Goal: Transaction & Acquisition: Download file/media

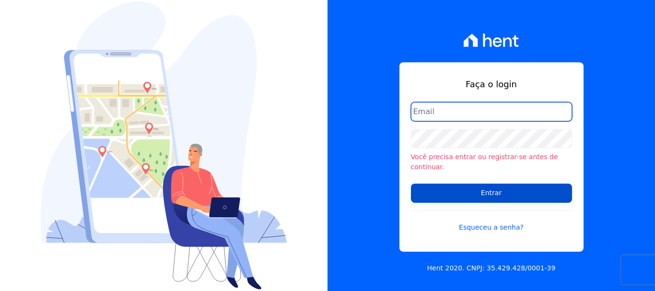
type input "renato.rodrigues@viasul.com"
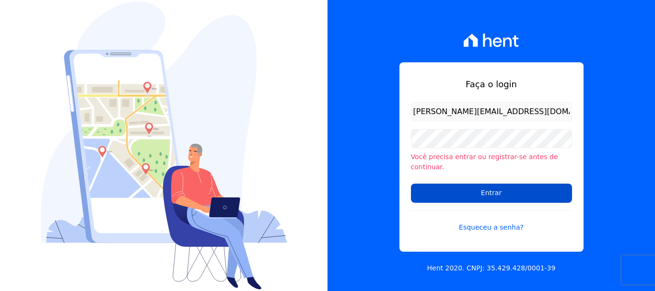
click at [491, 184] on input "Entrar" at bounding box center [491, 193] width 161 height 19
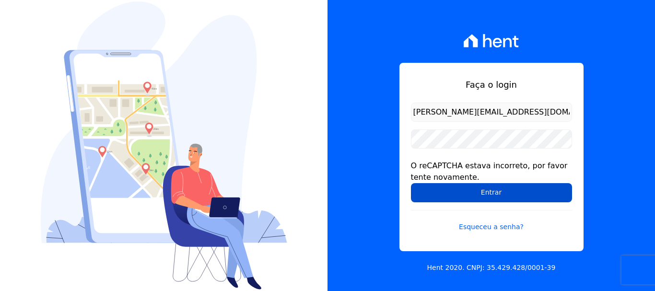
click at [453, 189] on input "Entrar" at bounding box center [491, 192] width 161 height 19
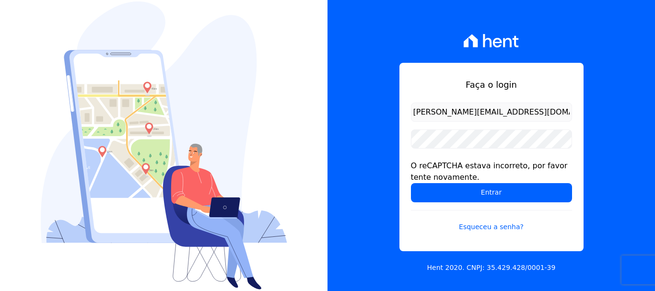
click at [491, 194] on input "Entrar" at bounding box center [491, 192] width 161 height 19
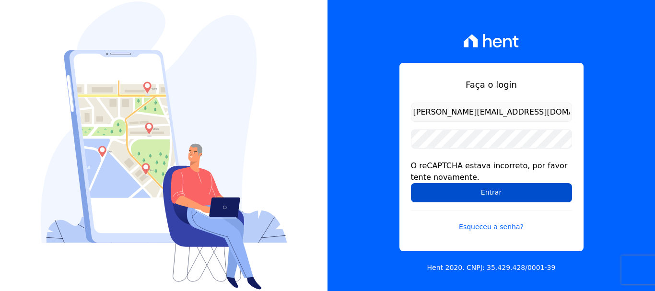
click at [455, 198] on input "Entrar" at bounding box center [491, 192] width 161 height 19
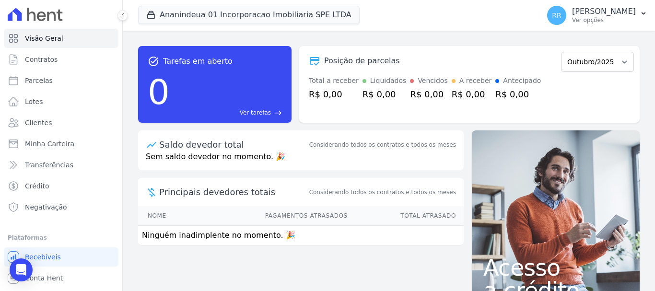
scroll to position [18, 0]
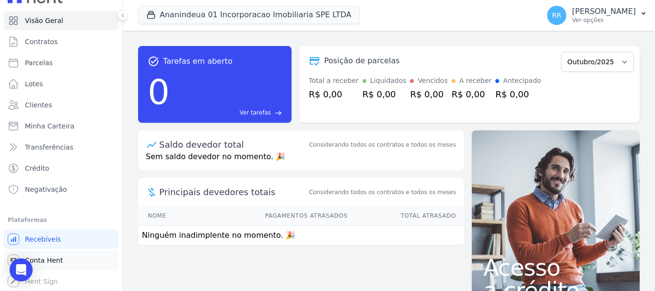
click at [56, 262] on span "Conta Hent" at bounding box center [44, 261] width 38 height 10
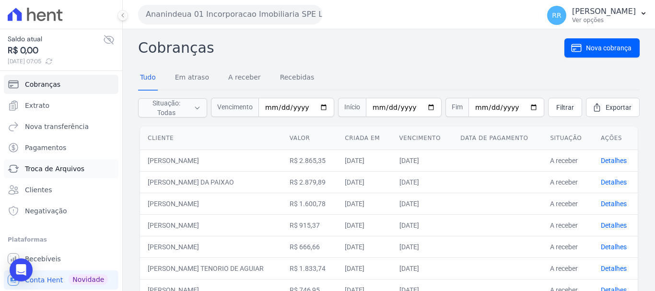
click at [52, 165] on span "Troca de Arquivos" at bounding box center [54, 169] width 59 height 10
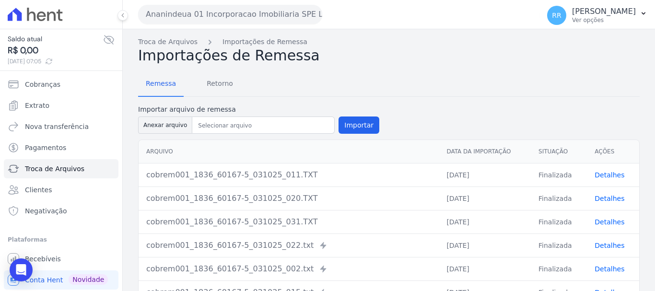
click at [254, 11] on button "Ananindeua 01 Incorporacao Imobiliaria SPE LTDA" at bounding box center [230, 14] width 184 height 19
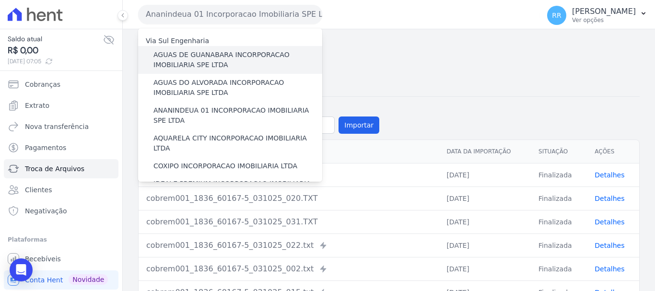
click at [219, 58] on label "AGUAS DE GUANABARA INCORPORACAO IMOBILIARIA SPE LTDA" at bounding box center [237, 60] width 169 height 20
click at [0, 0] on input "AGUAS DE GUANABARA INCORPORACAO IMOBILIARIA SPE LTDA" at bounding box center [0, 0] width 0 height 0
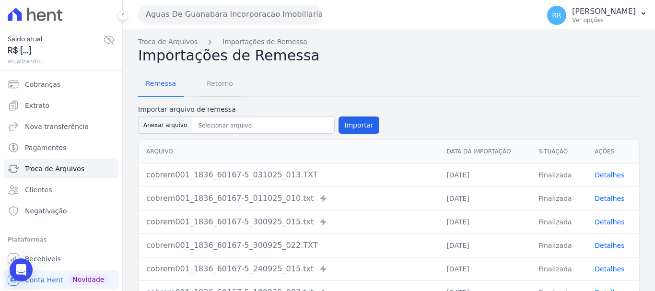
click at [224, 82] on span "Retorno" at bounding box center [220, 83] width 38 height 19
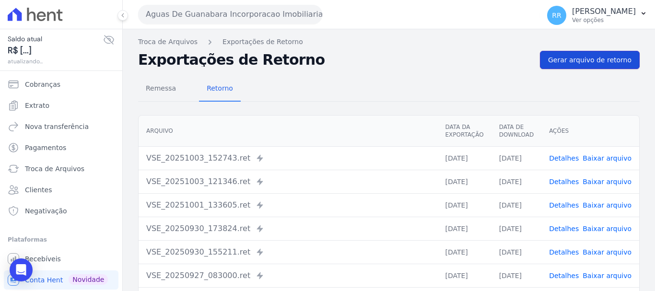
click at [591, 59] on span "Gerar arquivo de retorno" at bounding box center [589, 60] width 83 height 10
click at [212, 14] on button "Aguas De Guanabara Incorporacao Imobiliaria SPE LTDA" at bounding box center [230, 14] width 184 height 19
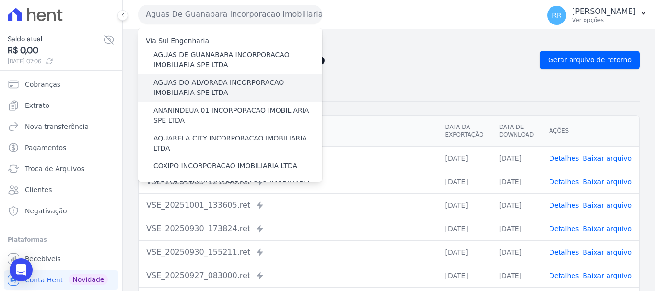
click at [195, 81] on label "AGUAS DO ALVORADA INCORPORACAO IMOBILIARIA SPE LTDA" at bounding box center [237, 88] width 169 height 20
click at [0, 0] on input "AGUAS DO ALVORADA INCORPORACAO IMOBILIARIA SPE LTDA" at bounding box center [0, 0] width 0 height 0
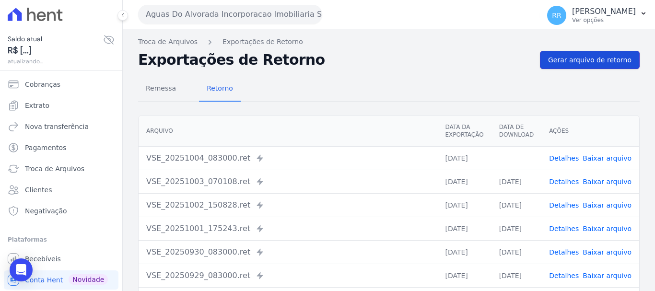
click at [562, 53] on link "Gerar arquivo de retorno" at bounding box center [590, 60] width 100 height 18
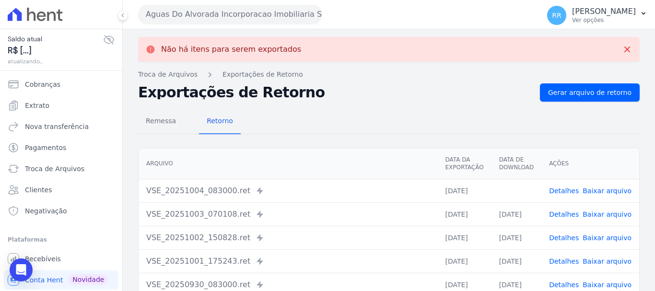
click at [606, 190] on link "Baixar arquivo" at bounding box center [606, 191] width 49 height 8
click at [215, 23] on button "Aguas Do Alvorada Incorporacao Imobiliaria SPE LTDA" at bounding box center [230, 14] width 184 height 19
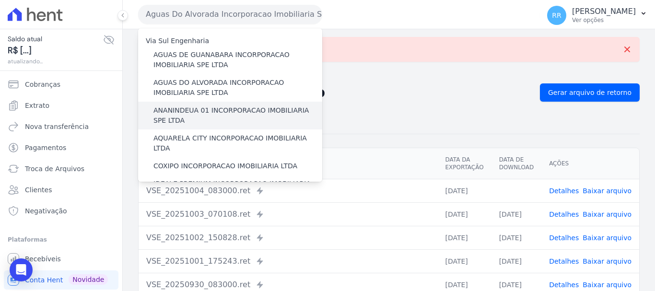
click at [241, 116] on label "ANANINDEUA 01 INCORPORACAO IMOBILIARIA SPE LTDA" at bounding box center [237, 115] width 169 height 20
click at [0, 0] on input "ANANINDEUA 01 INCORPORACAO IMOBILIARIA SPE LTDA" at bounding box center [0, 0] width 0 height 0
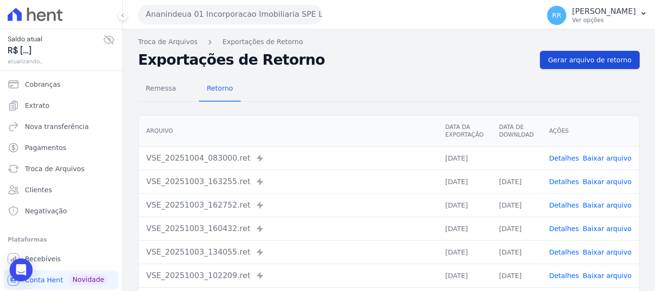
click at [588, 54] on link "Gerar arquivo de retorno" at bounding box center [590, 60] width 100 height 18
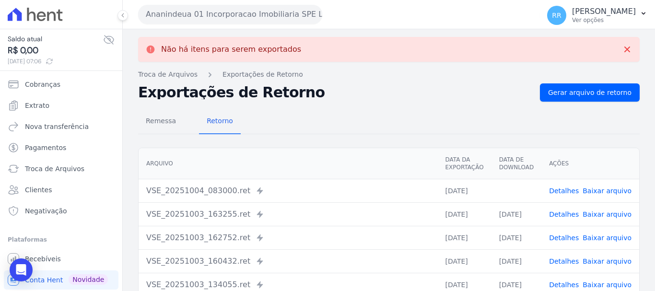
click at [608, 193] on link "Baixar arquivo" at bounding box center [606, 191] width 49 height 8
click at [218, 14] on button "Ananindeua 01 Incorporacao Imobiliaria SPE LTDA" at bounding box center [230, 14] width 184 height 19
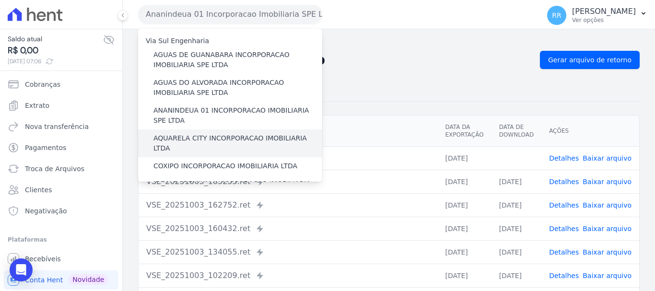
click at [222, 140] on label "AQUARELA CITY INCORPORACAO IMOBILIARIA LTDA" at bounding box center [237, 143] width 169 height 20
click at [0, 0] on input "AQUARELA CITY INCORPORACAO IMOBILIARIA LTDA" at bounding box center [0, 0] width 0 height 0
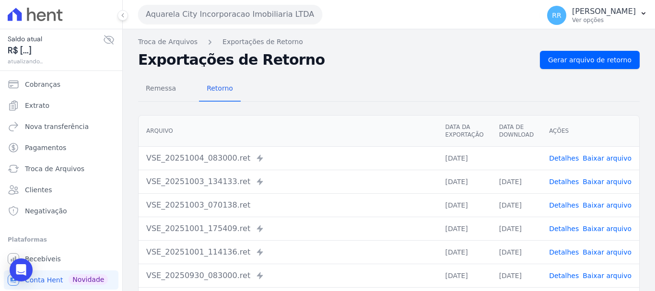
click at [612, 160] on link "Baixar arquivo" at bounding box center [606, 158] width 49 height 8
drag, startPoint x: 332, startPoint y: 95, endPoint x: 339, endPoint y: 94, distance: 7.2
click at [332, 95] on div "Remessa Retorno" at bounding box center [388, 89] width 501 height 25
click at [601, 56] on span "Gerar arquivo de retorno" at bounding box center [589, 60] width 83 height 10
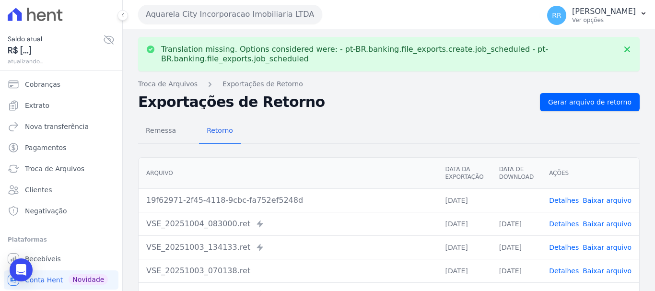
click at [593, 199] on link "Baixar arquivo" at bounding box center [606, 201] width 49 height 8
click at [275, 20] on button "Aquarela City Incorporacao Imobiliaria LTDA" at bounding box center [230, 14] width 184 height 19
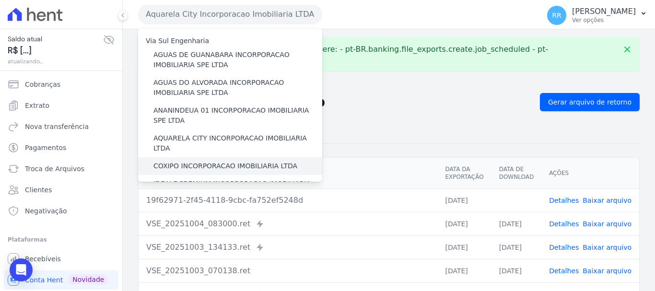
click at [232, 161] on label "COXIPO INCORPORACAO IMOBILIARIA LTDA" at bounding box center [225, 166] width 144 height 10
click at [0, 0] on input "COXIPO INCORPORACAO IMOBILIARIA LTDA" at bounding box center [0, 0] width 0 height 0
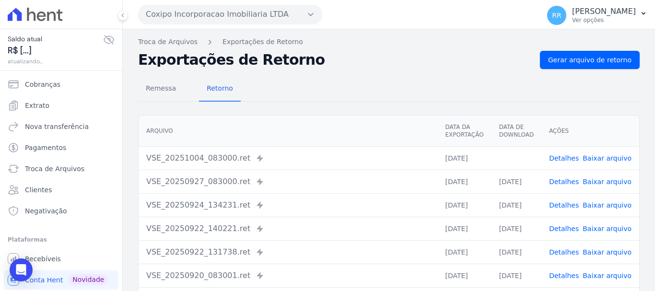
click at [598, 155] on link "Baixar arquivo" at bounding box center [606, 158] width 49 height 8
click at [582, 59] on span "Gerar arquivo de retorno" at bounding box center [589, 60] width 83 height 10
click at [287, 11] on button "Coxipo Incorporacao Imobiliaria LTDA" at bounding box center [230, 14] width 184 height 19
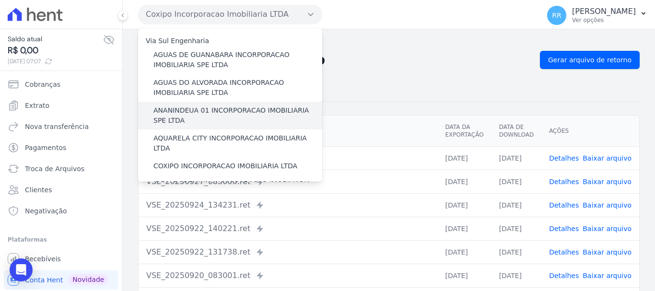
scroll to position [48, 0]
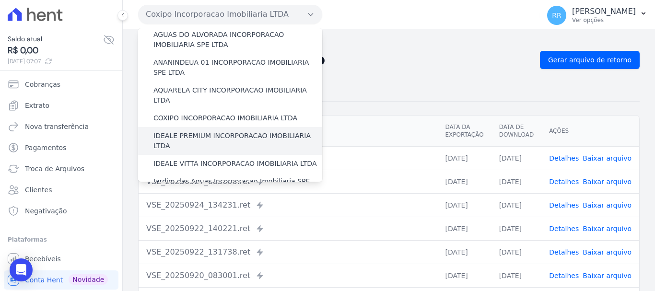
click at [211, 131] on label "IDEALE PREMIUM INCORPORACAO IMOBILIARIA LTDA" at bounding box center [237, 141] width 169 height 20
click at [0, 0] on input "IDEALE PREMIUM INCORPORACAO IMOBILIARIA LTDA" at bounding box center [0, 0] width 0 height 0
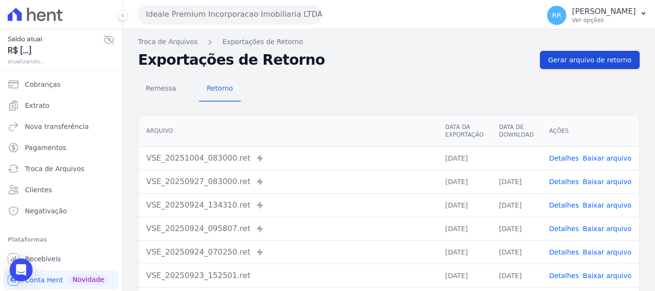
click at [556, 61] on span "Gerar arquivo de retorno" at bounding box center [589, 60] width 83 height 10
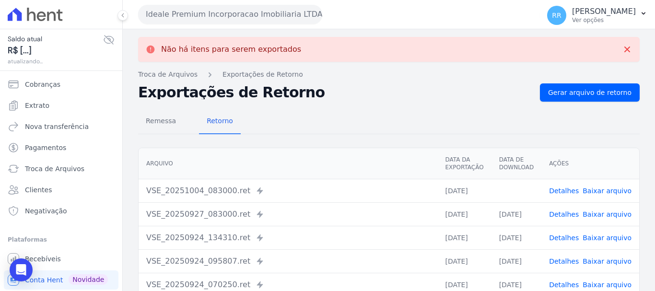
click at [291, 18] on button "Ideale Premium Incorporacao Imobiliaria LTDA" at bounding box center [230, 14] width 184 height 19
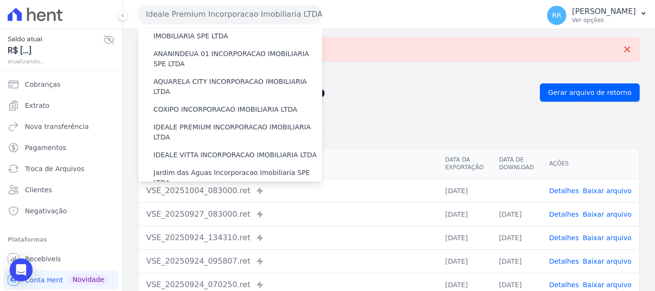
scroll to position [144, 0]
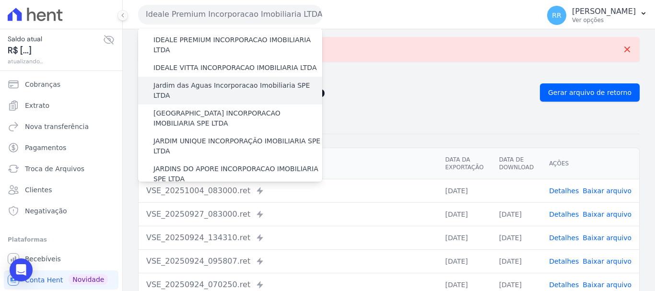
click at [223, 81] on label "Jardim das Aguas Incorporacao Imobiliaria SPE LTDA" at bounding box center [237, 91] width 169 height 20
click at [0, 0] on input "Jardim das Aguas Incorporacao Imobiliaria SPE LTDA" at bounding box center [0, 0] width 0 height 0
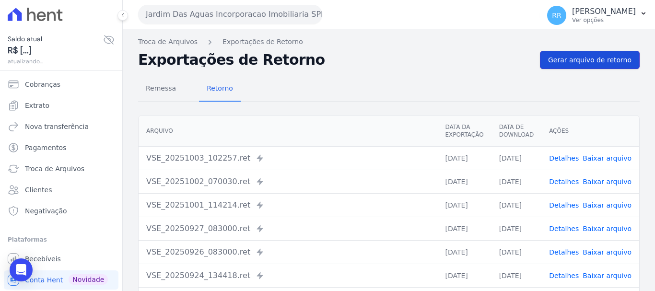
click at [605, 59] on span "Gerar arquivo de retorno" at bounding box center [589, 60] width 83 height 10
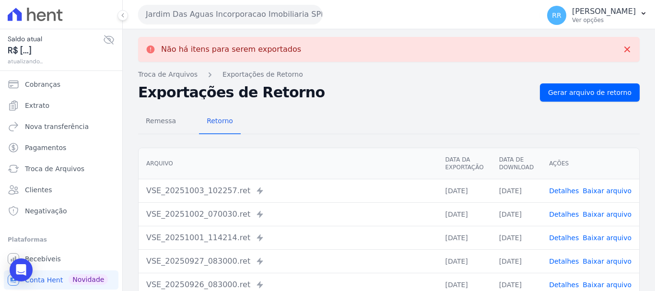
click at [276, 9] on button "Jardim Das Aguas Incorporacao Imobiliaria SPE LTDA" at bounding box center [230, 14] width 184 height 19
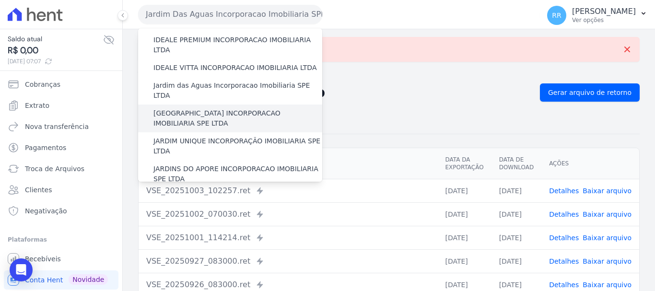
click at [227, 108] on label "[GEOGRAPHIC_DATA] INCORPORACAO IMOBILIARIA SPE LTDA" at bounding box center [237, 118] width 169 height 20
click at [0, 0] on input "[GEOGRAPHIC_DATA] INCORPORACAO IMOBILIARIA SPE LTDA" at bounding box center [0, 0] width 0 height 0
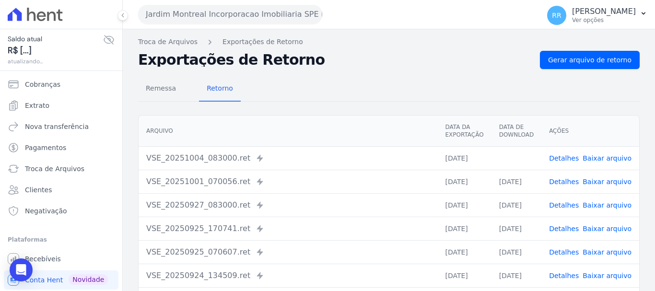
click at [594, 158] on link "Baixar arquivo" at bounding box center [606, 158] width 49 height 8
click at [595, 58] on span "Gerar arquivo de retorno" at bounding box center [589, 60] width 83 height 10
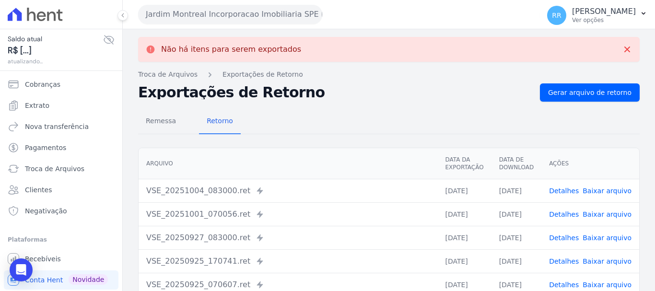
click at [256, 6] on button "Jardim Montreal Incorporacao Imobiliaria SPE LTDA" at bounding box center [230, 14] width 184 height 19
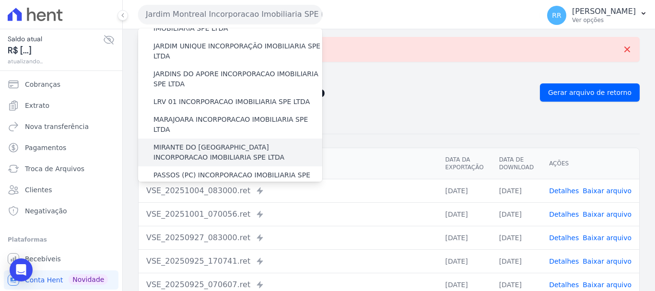
scroll to position [192, 0]
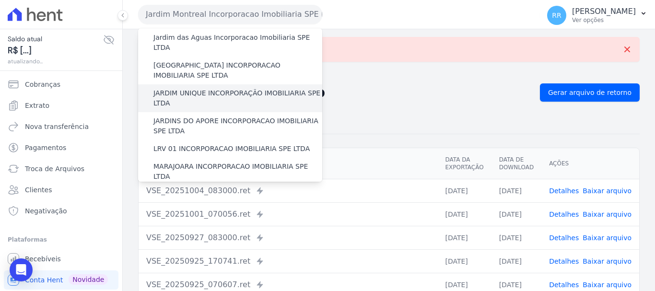
click at [193, 88] on label "JARDIM UNIQUE INCORPORAÇÃO IMOBILIARIA SPE LTDA" at bounding box center [237, 98] width 169 height 20
click at [0, 0] on input "JARDIM UNIQUE INCORPORAÇÃO IMOBILIARIA SPE LTDA" at bounding box center [0, 0] width 0 height 0
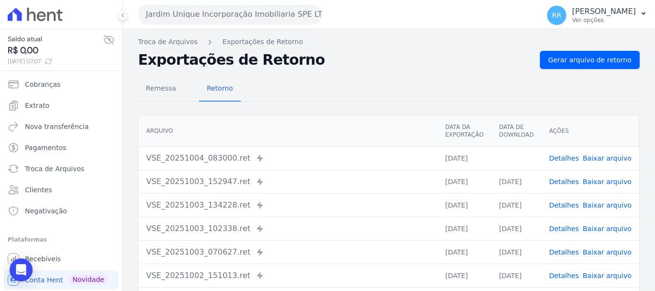
click at [603, 162] on link "Baixar arquivo" at bounding box center [606, 158] width 49 height 8
click at [622, 63] on span "Gerar arquivo de retorno" at bounding box center [589, 60] width 83 height 10
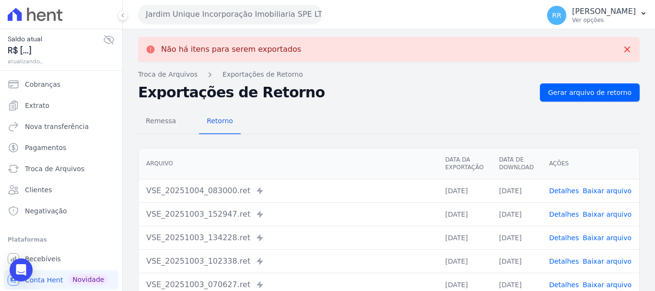
click at [163, 10] on button "Jardim Unique Incorporação Imobiliaria SPE LTDA" at bounding box center [230, 14] width 184 height 19
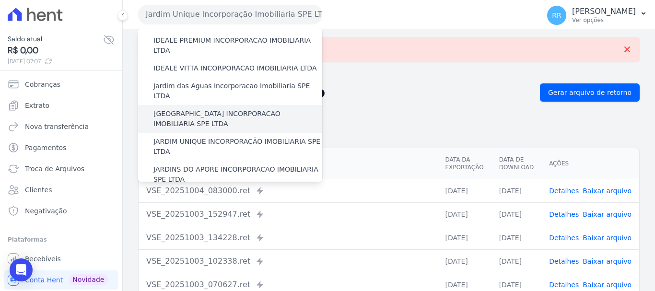
scroll to position [144, 0]
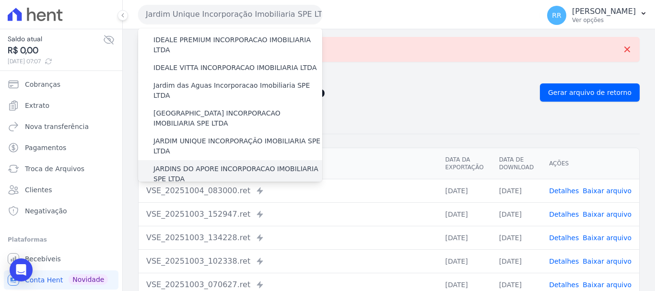
click at [193, 164] on label "JARDINS DO APORE INCORPORACAO IMOBILIARIA SPE LTDA" at bounding box center [237, 174] width 169 height 20
click at [0, 0] on input "JARDINS DO APORE INCORPORACAO IMOBILIARIA SPE LTDA" at bounding box center [0, 0] width 0 height 0
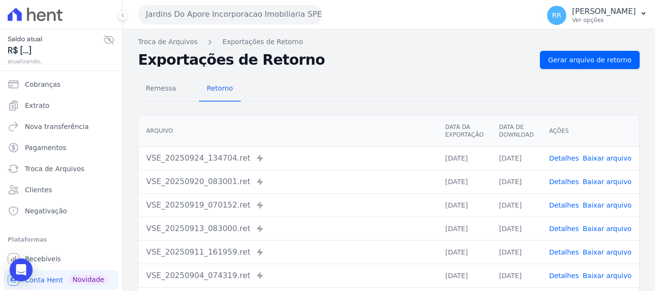
drag, startPoint x: 233, startPoint y: 13, endPoint x: 233, endPoint y: 19, distance: 6.2
click at [233, 13] on button "Jardins Do Apore Incorporacao Imobiliaria SPE LTDA" at bounding box center [230, 14] width 184 height 19
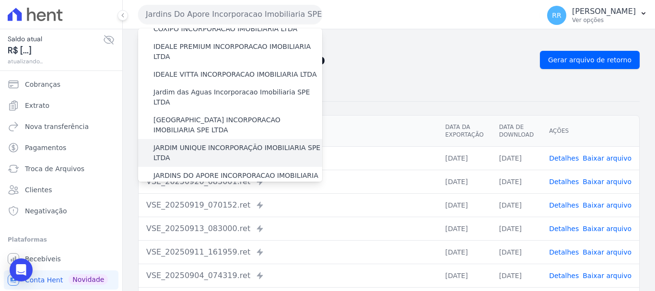
scroll to position [192, 0]
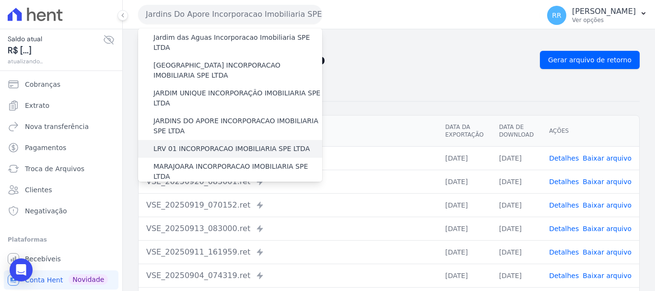
click at [216, 144] on label "LRV 01 INCORPORACAO IMOBILIARIA SPE LTDA" at bounding box center [231, 149] width 156 height 10
click at [0, 0] on input "LRV 01 INCORPORACAO IMOBILIARIA SPE LTDA" at bounding box center [0, 0] width 0 height 0
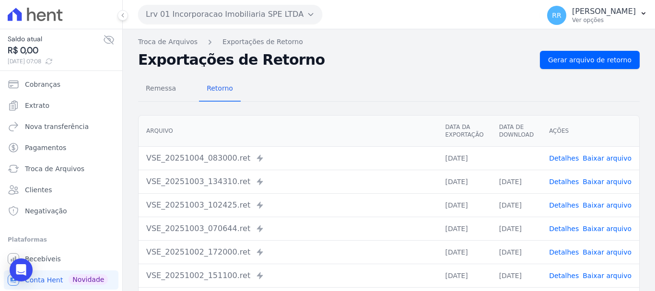
click at [610, 163] on td "Detalhes Baixar arquivo" at bounding box center [590, 157] width 98 height 23
click at [606, 160] on link "Baixar arquivo" at bounding box center [606, 158] width 49 height 8
click at [211, 17] on button "Lrv 01 Incorporacao Imobiliaria SPE LTDA" at bounding box center [230, 14] width 184 height 19
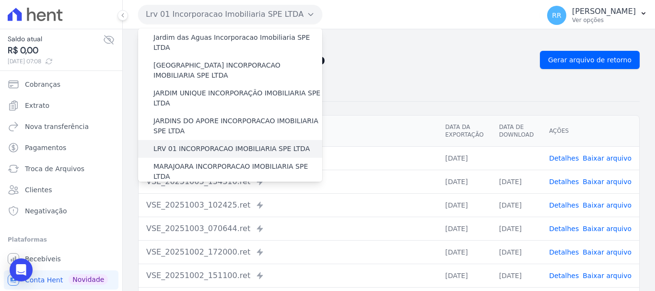
click at [200, 144] on label "LRV 01 INCORPORACAO IMOBILIARIA SPE LTDA" at bounding box center [231, 149] width 156 height 10
click at [0, 0] on input "LRV 01 INCORPORACAO IMOBILIARIA SPE LTDA" at bounding box center [0, 0] width 0 height 0
click at [200, 140] on div "LRV 01 INCORPORACAO IMOBILIARIA SPE LTDA" at bounding box center [230, 149] width 184 height 18
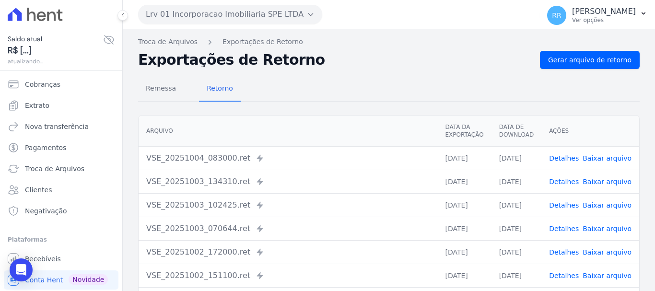
click at [203, 132] on th "Arquivo" at bounding box center [288, 131] width 299 height 31
click at [223, 11] on button "Lrv 01 Incorporacao Imobiliaria SPE LTDA" at bounding box center [230, 14] width 184 height 19
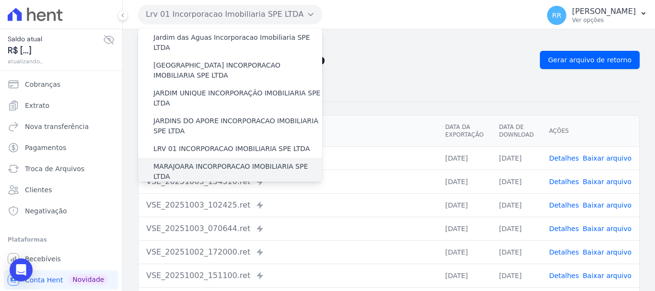
click at [200, 162] on label "MARAJOARA INCORPORACAO IMOBILIARIA SPE LTDA" at bounding box center [237, 172] width 169 height 20
click at [0, 0] on input "MARAJOARA INCORPORACAO IMOBILIARIA SPE LTDA" at bounding box center [0, 0] width 0 height 0
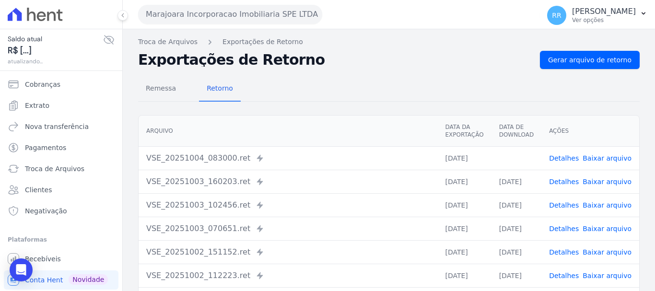
click at [605, 154] on link "Baixar arquivo" at bounding box center [606, 158] width 49 height 8
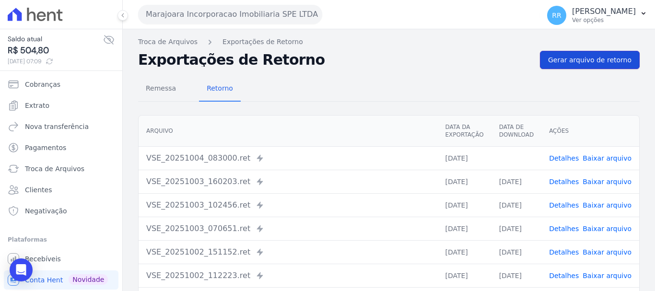
drag, startPoint x: 604, startPoint y: 58, endPoint x: 599, endPoint y: 58, distance: 5.8
click at [604, 58] on span "Gerar arquivo de retorno" at bounding box center [589, 60] width 83 height 10
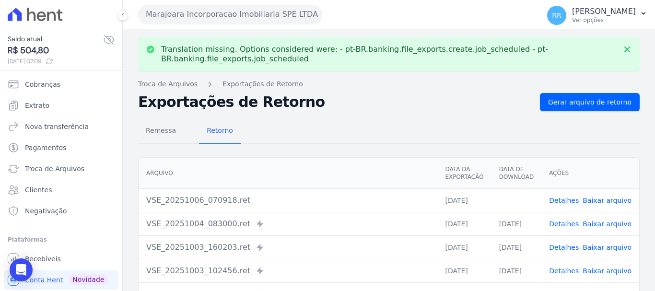
click at [600, 202] on link "Baixar arquivo" at bounding box center [606, 201] width 49 height 8
click at [284, 14] on button "Marajoara Incorporacao Imobiliaria SPE LTDA" at bounding box center [230, 14] width 184 height 19
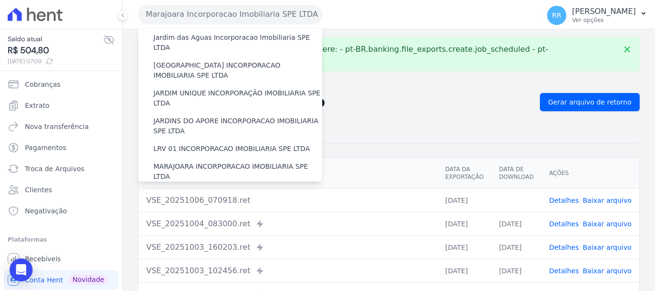
click at [204, 189] on label "MIRANTE DO [GEOGRAPHIC_DATA] INCORPORACAO IMOBILIARIA SPE LTDA" at bounding box center [237, 199] width 169 height 20
click at [0, 0] on input "MIRANTE DO [GEOGRAPHIC_DATA] INCORPORACAO IMOBILIARIA SPE LTDA" at bounding box center [0, 0] width 0 height 0
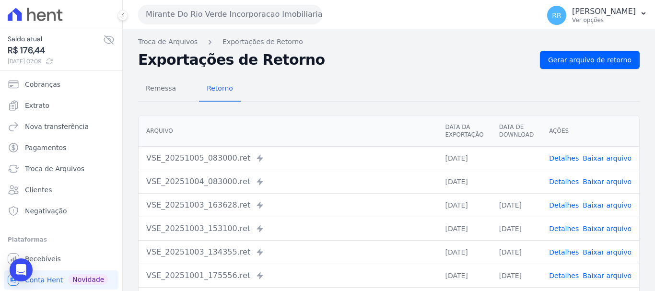
click at [602, 180] on link "Baixar arquivo" at bounding box center [606, 182] width 49 height 8
click at [596, 155] on link "Baixar arquivo" at bounding box center [606, 158] width 49 height 8
drag, startPoint x: 321, startPoint y: 122, endPoint x: 325, endPoint y: 117, distance: 6.1
click at [321, 122] on th "Arquivo" at bounding box center [288, 131] width 299 height 31
click at [584, 156] on link "Baixar arquivo" at bounding box center [606, 158] width 49 height 8
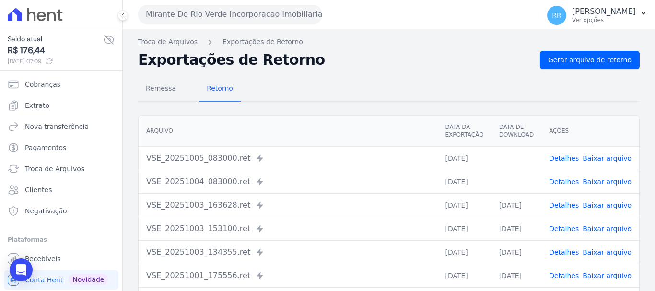
click at [263, 21] on button "Mirante Do Rio Verde Incorporacao Imobiliaria SPE LTDA" at bounding box center [230, 14] width 184 height 19
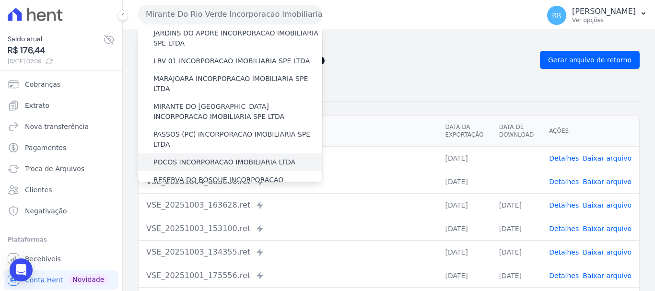
scroll to position [288, 0]
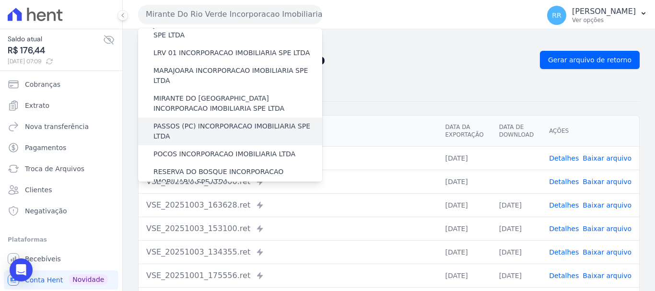
click at [201, 121] on label "PASSOS (PC) INCORPORACAO IMOBILIARIA SPE LTDA" at bounding box center [237, 131] width 169 height 20
click at [0, 0] on input "PASSOS (PC) INCORPORACAO IMOBILIARIA SPE LTDA" at bounding box center [0, 0] width 0 height 0
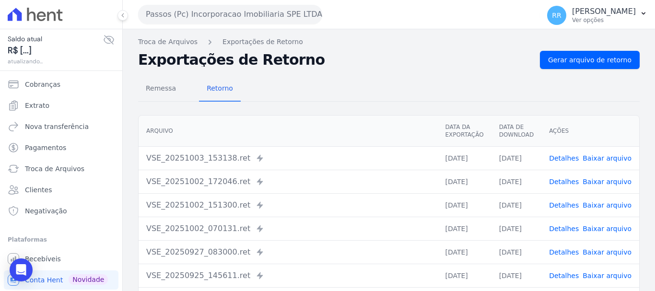
click at [177, 5] on button "Passos (Pc) Incorporacao Imobiliaria SPE LTDA" at bounding box center [230, 14] width 184 height 19
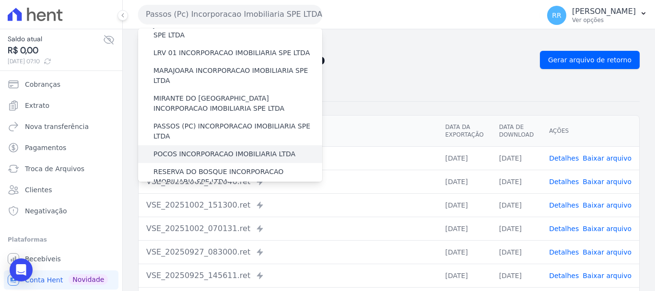
click at [184, 145] on div "POCOS INCORPORACAO IMOBILIARIA LTDA" at bounding box center [230, 154] width 184 height 18
click at [186, 149] on label "POCOS INCORPORACAO IMOBILIARIA LTDA" at bounding box center [224, 154] width 142 height 10
click at [0, 0] on input "POCOS INCORPORACAO IMOBILIARIA LTDA" at bounding box center [0, 0] width 0 height 0
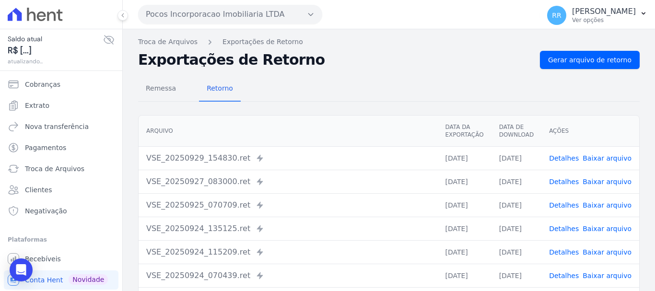
click at [196, 12] on button "Pocos Incorporacao Imobiliaria LTDA" at bounding box center [230, 14] width 184 height 19
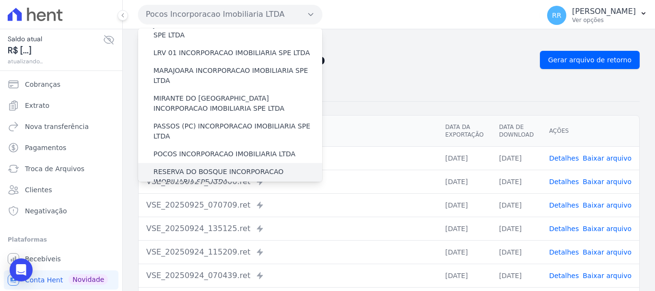
click at [196, 167] on label "RESERVA DO BOSQUE INCORPORACAO IMOBILIARIA SPE LTDA" at bounding box center [237, 177] width 169 height 20
click at [0, 0] on input "RESERVA DO BOSQUE INCORPORACAO IMOBILIARIA SPE LTDA" at bounding box center [0, 0] width 0 height 0
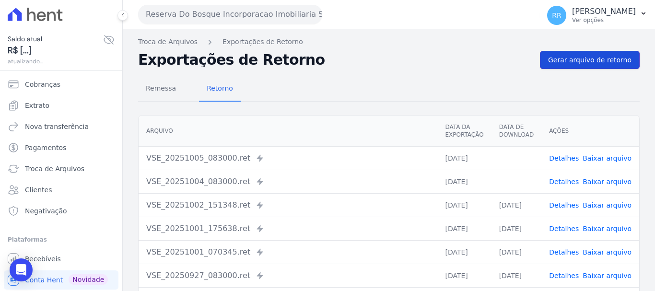
click at [583, 64] on span "Gerar arquivo de retorno" at bounding box center [589, 60] width 83 height 10
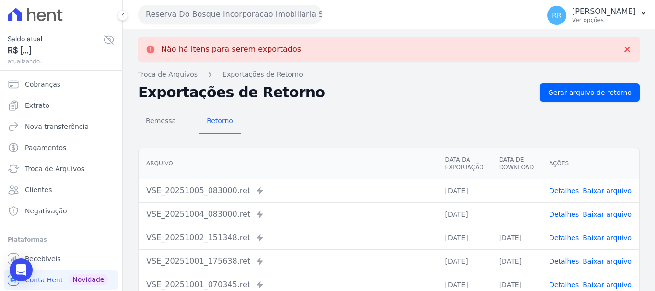
click at [596, 177] on th "Ações" at bounding box center [590, 163] width 98 height 31
click at [597, 215] on link "Baixar arquivo" at bounding box center [606, 214] width 49 height 8
click at [594, 191] on link "Baixar arquivo" at bounding box center [606, 191] width 49 height 8
click at [218, 17] on button "Reserva Do Bosque Incorporacao Imobiliaria SPE LTDA" at bounding box center [230, 14] width 184 height 19
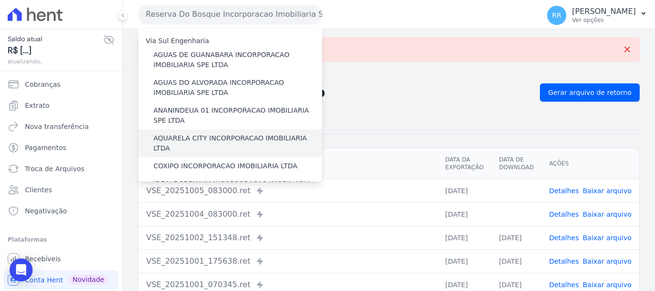
scroll to position [96, 0]
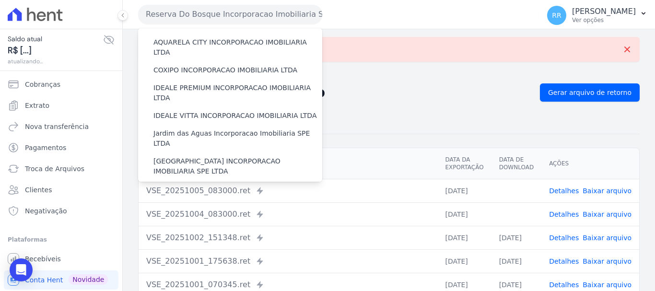
click at [606, 191] on link "Baixar arquivo" at bounding box center [606, 191] width 49 height 8
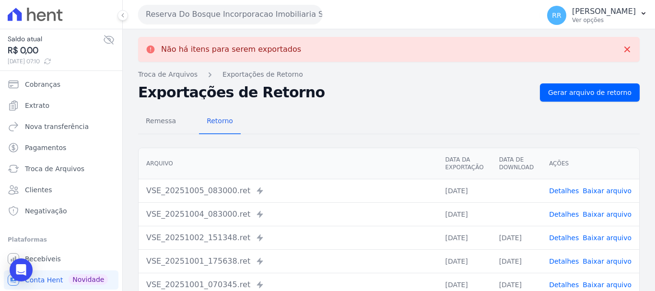
click at [249, 15] on button "Reserva Do Bosque Incorporacao Imobiliaria SPE LTDA" at bounding box center [230, 14] width 184 height 19
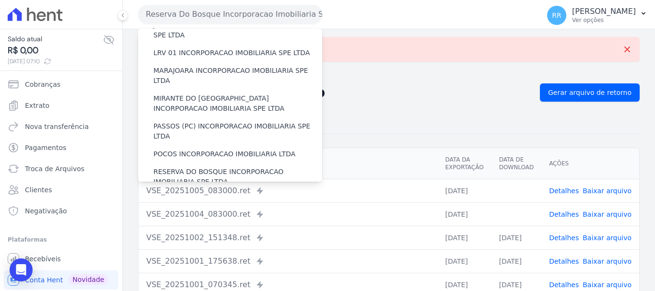
scroll to position [336, 0]
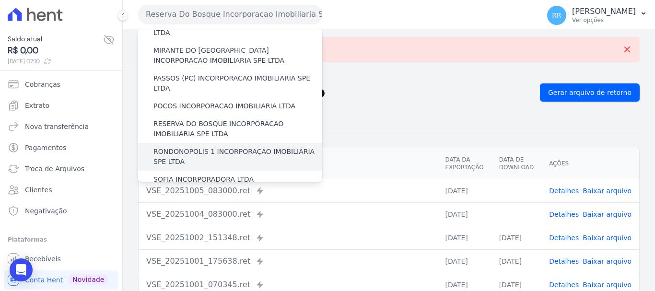
click at [213, 147] on label "RONDONOPOLIS 1 INCORPORAÇÃO IMOBILIÁRIA SPE LTDA" at bounding box center [237, 157] width 169 height 20
click at [0, 0] on input "RONDONOPOLIS 1 INCORPORAÇÃO IMOBILIÁRIA SPE LTDA" at bounding box center [0, 0] width 0 height 0
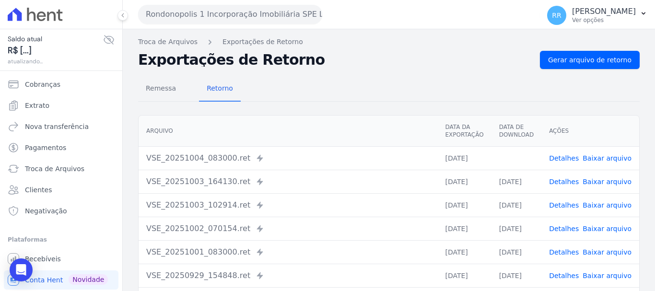
click at [606, 156] on link "Baixar arquivo" at bounding box center [606, 158] width 49 height 8
click at [584, 62] on span "Gerar arquivo de retorno" at bounding box center [589, 60] width 83 height 10
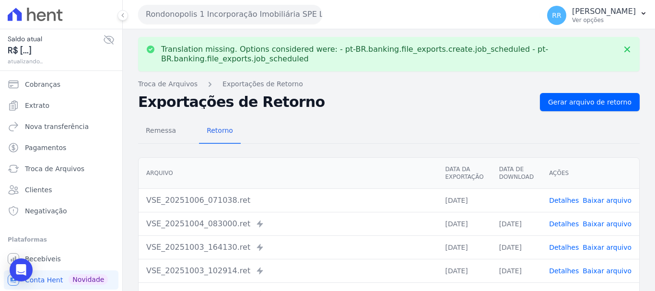
click at [237, 18] on button "Rondonopolis 1 Incorporação Imobiliária SPE LTDA" at bounding box center [230, 14] width 184 height 19
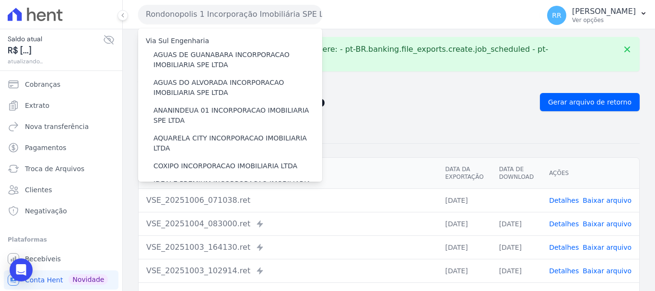
click at [608, 200] on link "Baixar arquivo" at bounding box center [606, 201] width 49 height 8
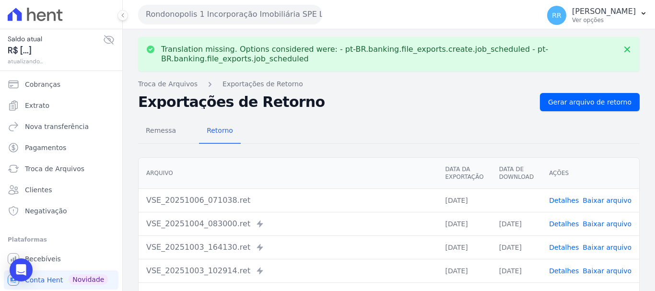
click at [287, 20] on button "Rondonopolis 1 Incorporação Imobiliária SPE LTDA" at bounding box center [230, 14] width 184 height 19
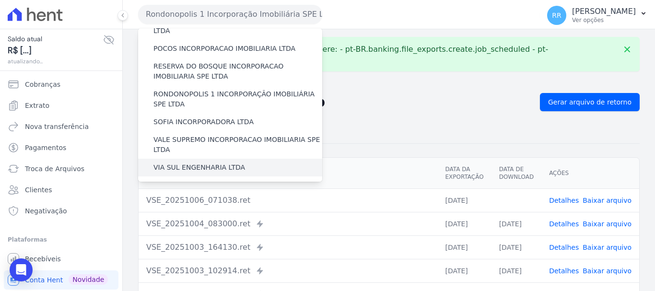
scroll to position [371, 0]
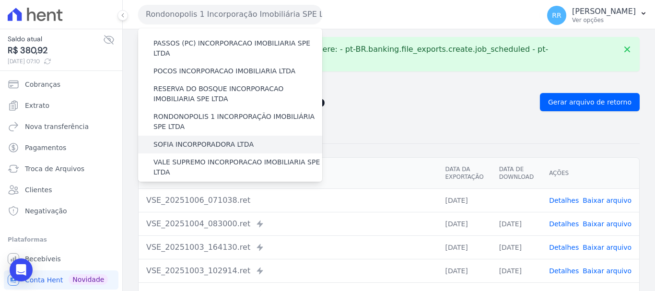
click at [203, 139] on label "SOFIA INCORPORADORA LTDA" at bounding box center [203, 144] width 100 height 10
click at [0, 0] on input "SOFIA INCORPORADORA LTDA" at bounding box center [0, 0] width 0 height 0
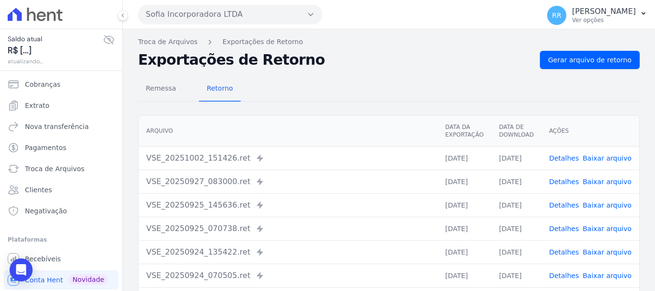
click at [244, 16] on button "Sofia Incorporadora LTDA" at bounding box center [230, 14] width 184 height 19
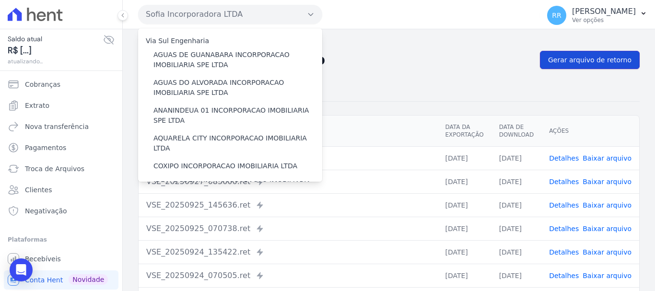
click at [587, 61] on span "Gerar arquivo de retorno" at bounding box center [589, 60] width 83 height 10
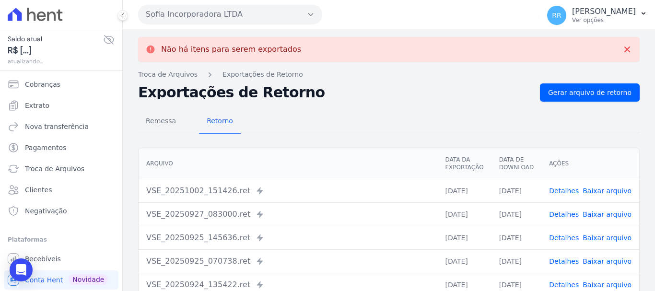
click at [238, 13] on button "Sofia Incorporadora LTDA" at bounding box center [230, 14] width 184 height 19
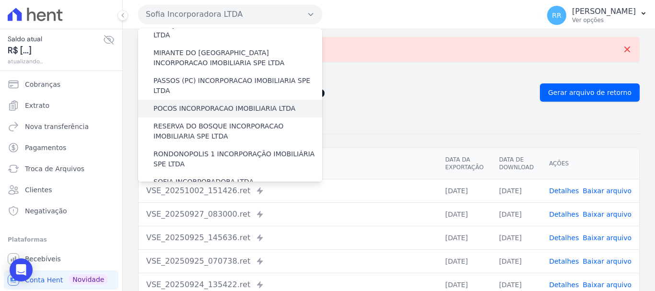
scroll to position [336, 0]
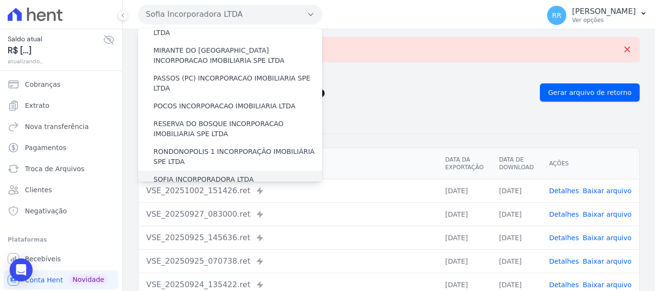
click at [202, 174] on label "SOFIA INCORPORADORA LTDA" at bounding box center [203, 179] width 100 height 10
click at [0, 0] on input "SOFIA INCORPORADORA LTDA" at bounding box center [0, 0] width 0 height 0
click at [196, 192] on label "VALE SUPREMO INCORPORACAO IMOBILIARIA SPE LTDA" at bounding box center [237, 202] width 169 height 20
click at [0, 0] on input "VALE SUPREMO INCORPORACAO IMOBILIARIA SPE LTDA" at bounding box center [0, 0] width 0 height 0
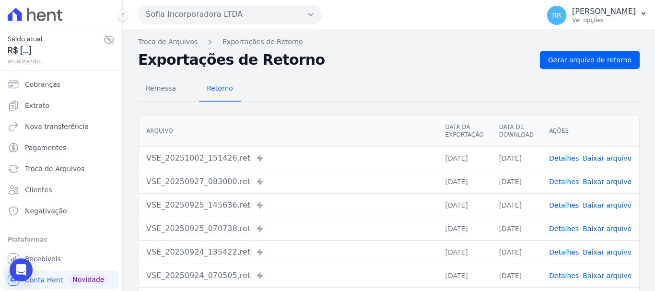
click at [217, 14] on button "Sofia Incorporadora LTDA" at bounding box center [230, 14] width 184 height 19
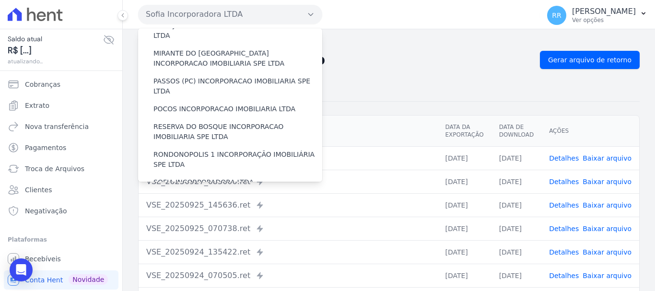
scroll to position [418, 0]
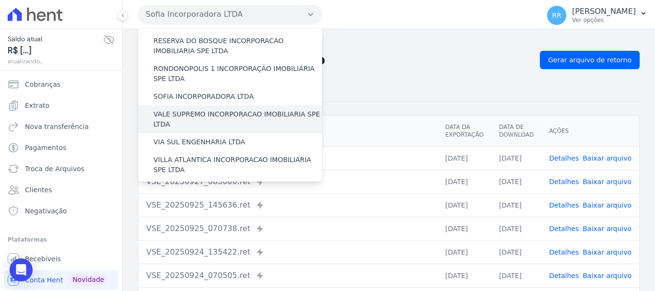
click at [206, 109] on label "VALE SUPREMO INCORPORACAO IMOBILIARIA SPE LTDA" at bounding box center [237, 119] width 169 height 20
click at [0, 0] on input "VALE SUPREMO INCORPORACAO IMOBILIARIA SPE LTDA" at bounding box center [0, 0] width 0 height 0
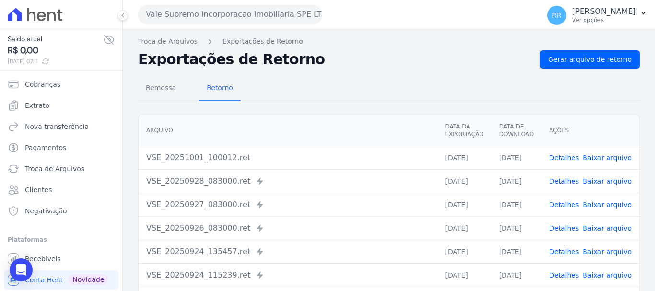
scroll to position [0, 0]
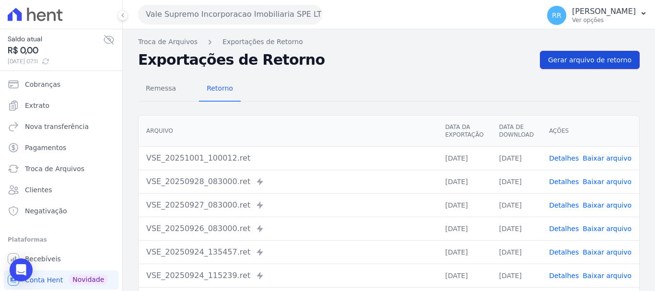
click at [585, 62] on span "Gerar arquivo de retorno" at bounding box center [589, 60] width 83 height 10
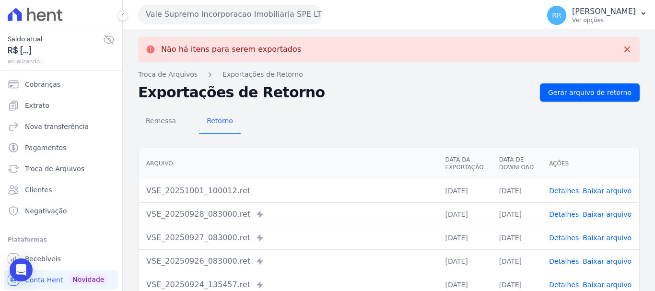
click at [247, 15] on button "Vale Supremo Incorporacao Imobiliaria SPE LTDA" at bounding box center [230, 14] width 184 height 19
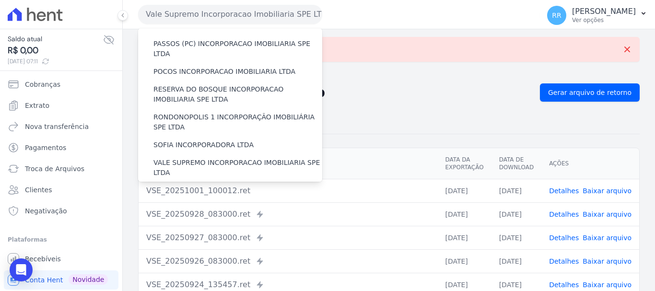
scroll to position [418, 0]
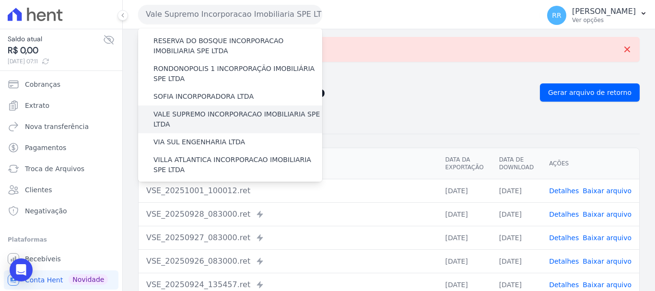
click at [194, 105] on div "VALE SUPREMO INCORPORACAO IMOBILIARIA SPE LTDA" at bounding box center [230, 119] width 184 height 28
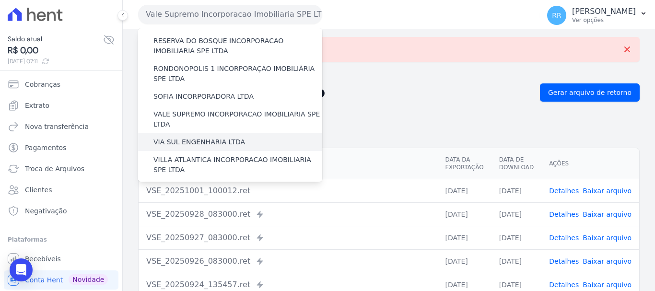
click at [185, 137] on label "VIA SUL ENGENHARIA LTDA" at bounding box center [199, 142] width 92 height 10
click at [0, 0] on input "VIA SUL ENGENHARIA LTDA" at bounding box center [0, 0] width 0 height 0
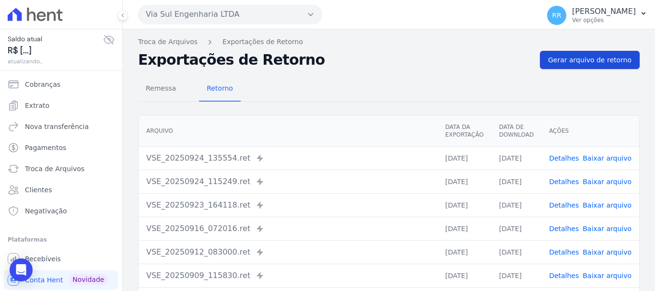
click at [604, 53] on link "Gerar arquivo de retorno" at bounding box center [590, 60] width 100 height 18
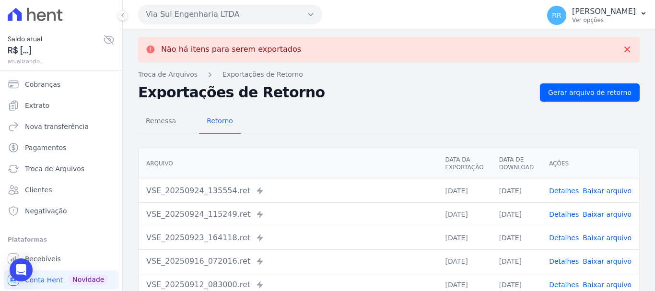
click at [250, 18] on button "Via Sul Engenharia LTDA" at bounding box center [230, 14] width 184 height 19
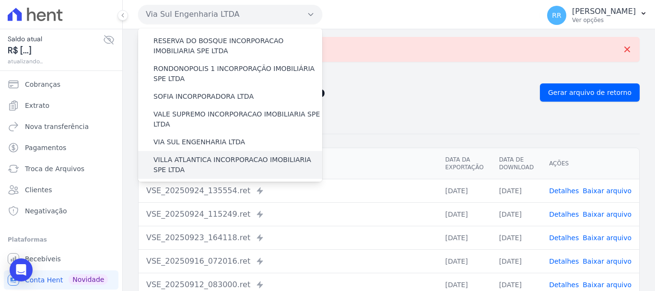
click at [181, 155] on label "VILLA ATLANTICA INCORPORACAO IMOBILIARIA SPE LTDA" at bounding box center [237, 165] width 169 height 20
click at [0, 0] on input "VILLA ATLANTICA INCORPORACAO IMOBILIARIA SPE LTDA" at bounding box center [0, 0] width 0 height 0
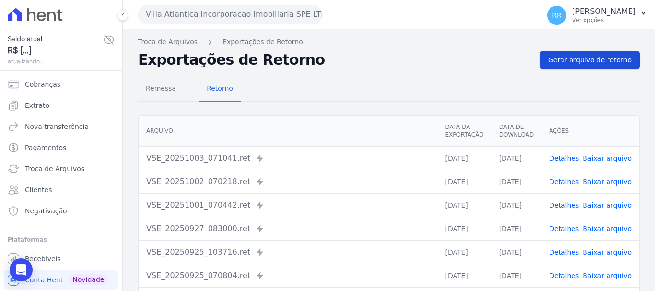
click at [592, 65] on link "Gerar arquivo de retorno" at bounding box center [590, 60] width 100 height 18
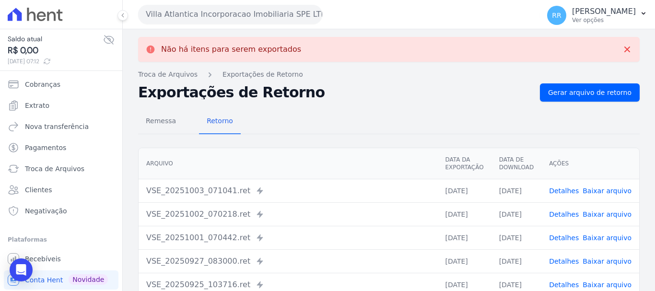
click at [240, 23] on button "Villa Atlantica Incorporacao Imobiliaria SPE LTDA" at bounding box center [230, 14] width 184 height 19
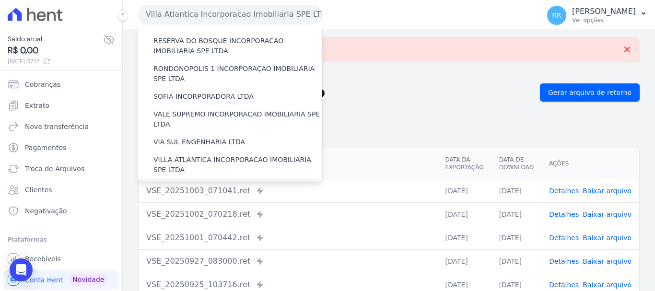
click at [205, 183] on label "[GEOGRAPHIC_DATA] INCORPORACAO IMOBILIARIA SPE LTDA" at bounding box center [237, 193] width 169 height 20
click at [0, 0] on input "[GEOGRAPHIC_DATA] INCORPORACAO IMOBILIARIA SPE LTDA" at bounding box center [0, 0] width 0 height 0
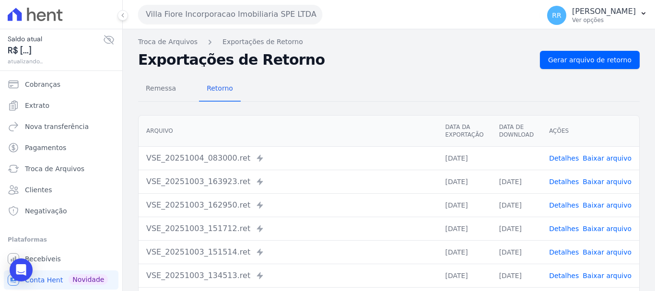
click at [605, 157] on link "Baixar arquivo" at bounding box center [606, 158] width 49 height 8
click at [383, 81] on div "Remessa Retorno" at bounding box center [388, 89] width 501 height 25
click at [565, 63] on span "Gerar arquivo de retorno" at bounding box center [589, 60] width 83 height 10
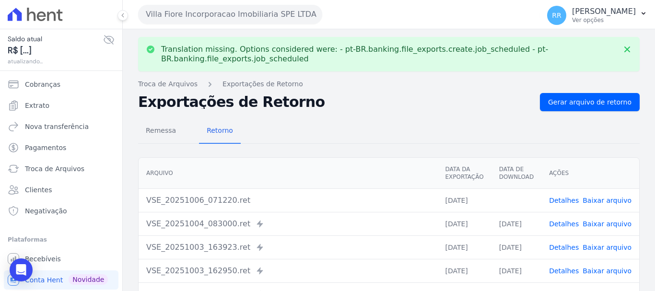
click at [614, 202] on link "Baixar arquivo" at bounding box center [606, 201] width 49 height 8
click at [259, 8] on button "Villa Fiore Incorporacao Imobiliaria SPE LTDA" at bounding box center [230, 14] width 184 height 19
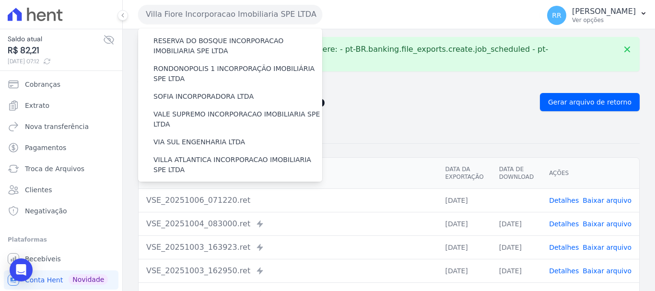
click at [201, 210] on label "VILLA TROPICAL INCORPORAÇÃO IMOBILIÁRIA SPE LTDA" at bounding box center [237, 220] width 169 height 20
click at [0, 0] on input "VILLA TROPICAL INCORPORAÇÃO IMOBILIÁRIA SPE LTDA" at bounding box center [0, 0] width 0 height 0
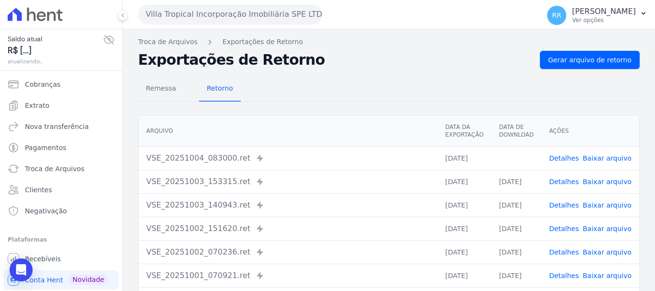
click at [596, 157] on link "Baixar arquivo" at bounding box center [606, 158] width 49 height 8
click at [598, 65] on link "Gerar arquivo de retorno" at bounding box center [590, 60] width 100 height 18
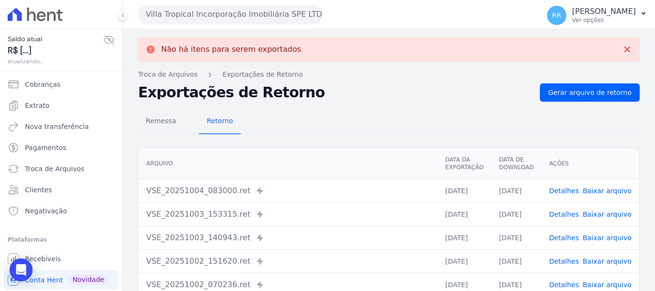
click at [280, 18] on button "Villa Tropical Incorporação Imobiliária SPE LTDA" at bounding box center [230, 14] width 184 height 19
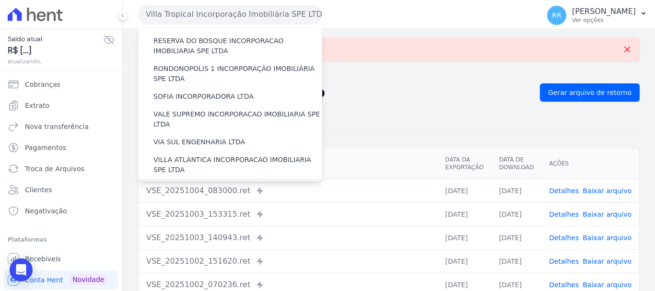
click at [207, 183] on label "[GEOGRAPHIC_DATA] INCORPORACAO IMOBILIARIA SPE LTDA" at bounding box center [237, 193] width 169 height 20
click at [0, 0] on input "[GEOGRAPHIC_DATA] INCORPORACAO IMOBILIARIA SPE LTDA" at bounding box center [0, 0] width 0 height 0
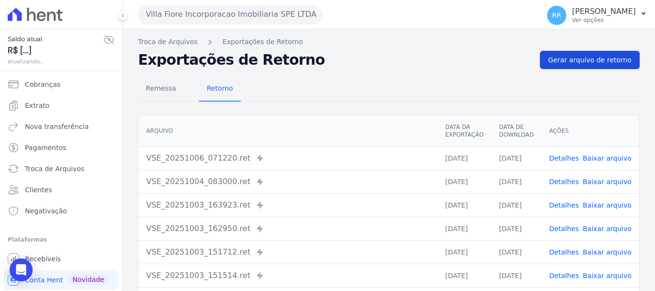
click at [576, 66] on link "Gerar arquivo de retorno" at bounding box center [590, 60] width 100 height 18
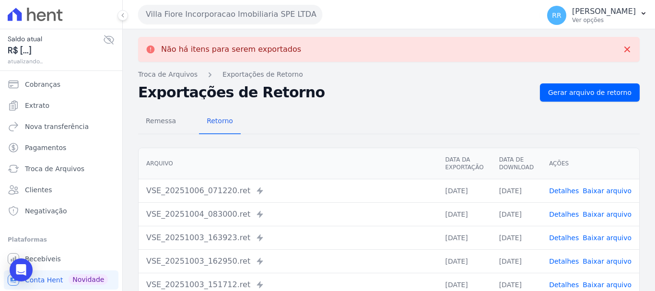
click at [602, 214] on link "Baixar arquivo" at bounding box center [606, 214] width 49 height 8
click at [601, 188] on link "Baixar arquivo" at bounding box center [606, 191] width 49 height 8
